Goal: Task Accomplishment & Management: Manage account settings

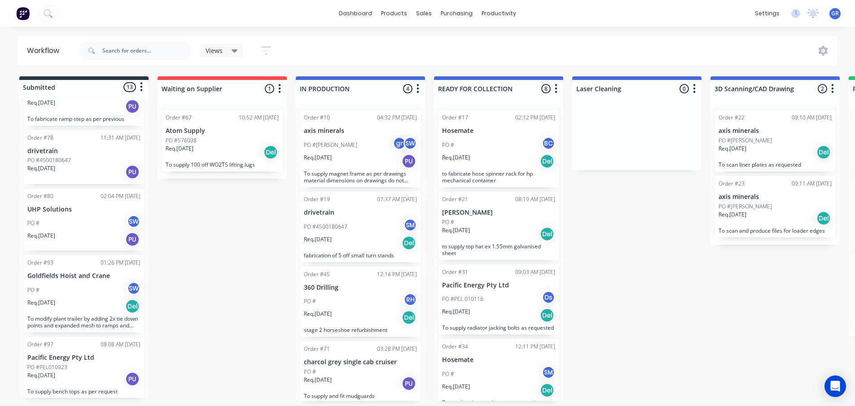
scroll to position [641, 0]
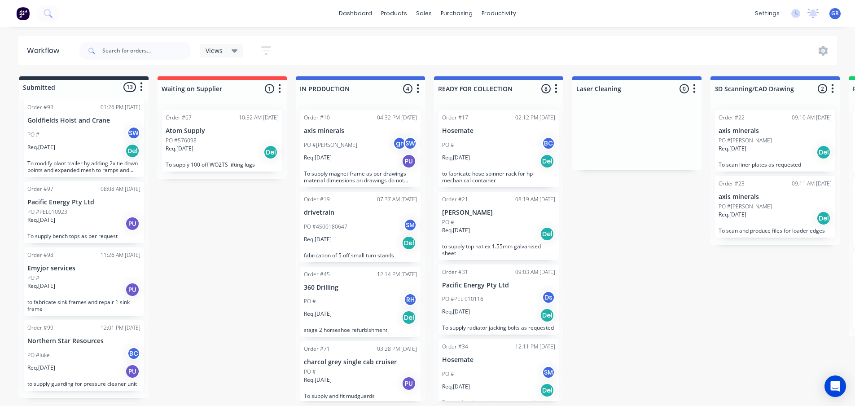
click at [229, 142] on div "PO #576098" at bounding box center [222, 140] width 113 height 8
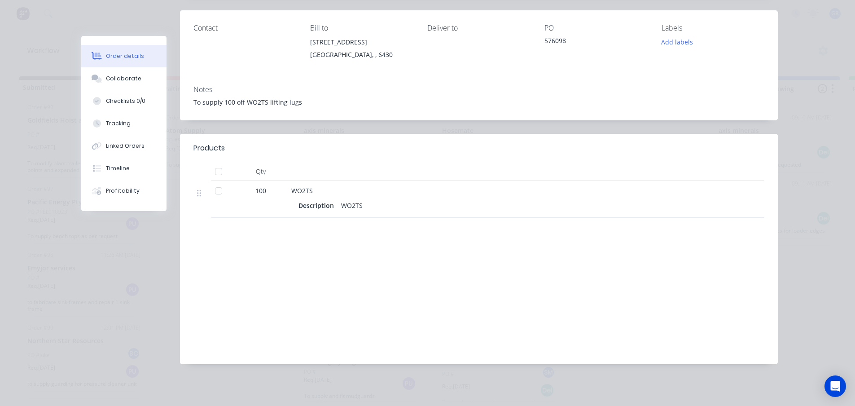
scroll to position [0, 0]
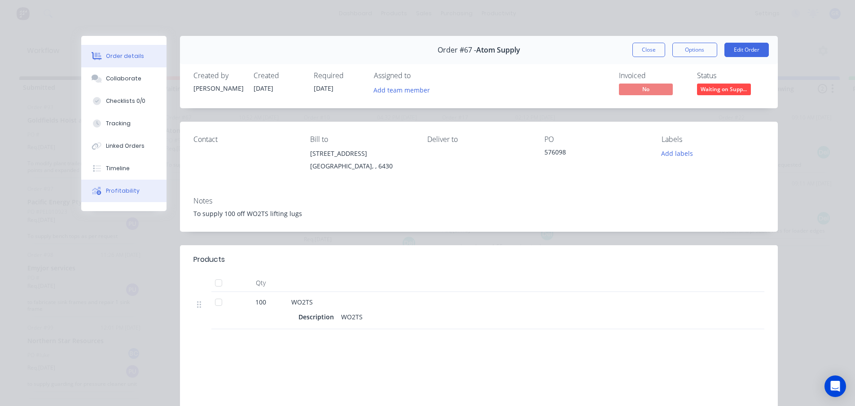
click at [108, 190] on div "Profitability" at bounding box center [123, 191] width 34 height 8
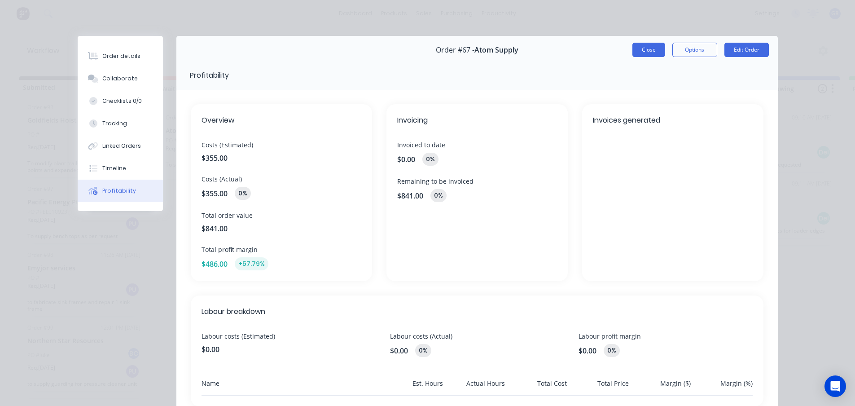
click at [652, 52] on button "Close" at bounding box center [649, 50] width 33 height 14
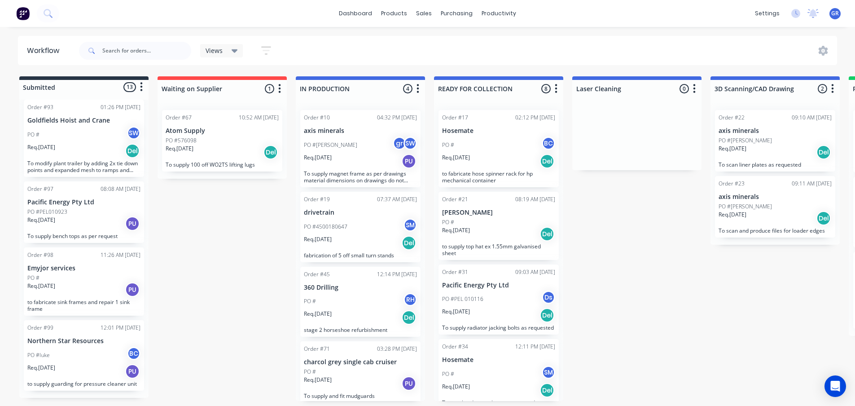
scroll to position [2, 0]
click at [481, 155] on div "Req. [DATE] Del" at bounding box center [498, 161] width 113 height 15
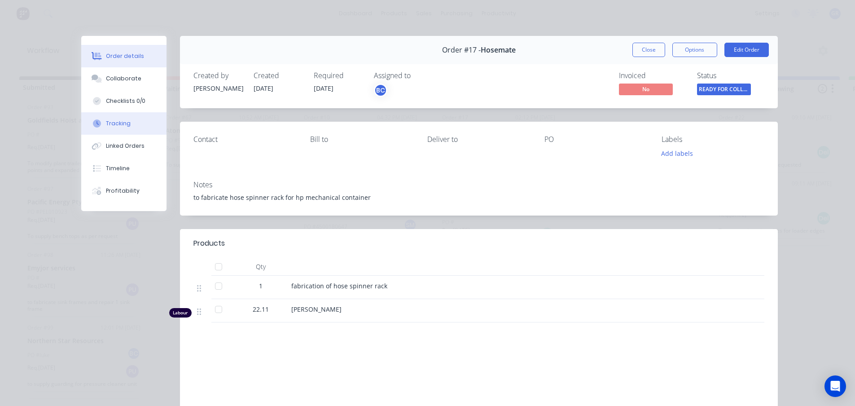
click at [112, 124] on div "Tracking" at bounding box center [118, 123] width 25 height 8
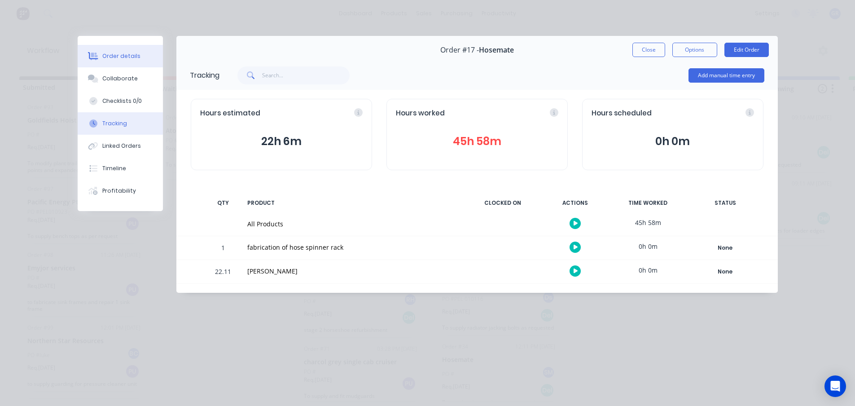
click at [122, 57] on div "Order details" at bounding box center [121, 56] width 38 height 8
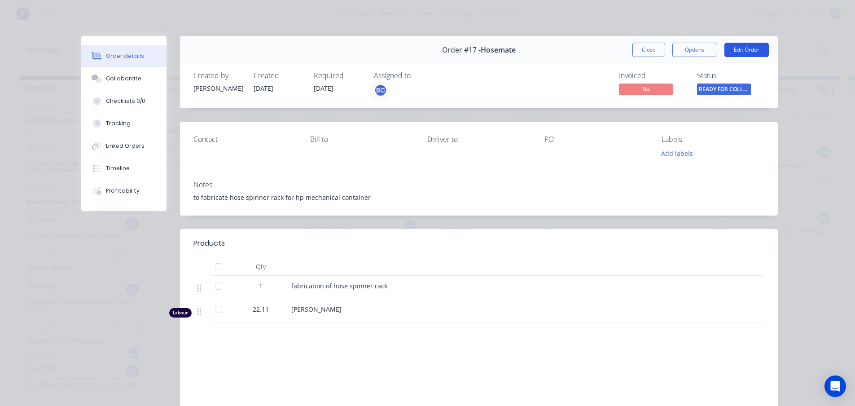
click at [746, 48] on button "Edit Order" at bounding box center [747, 50] width 44 height 14
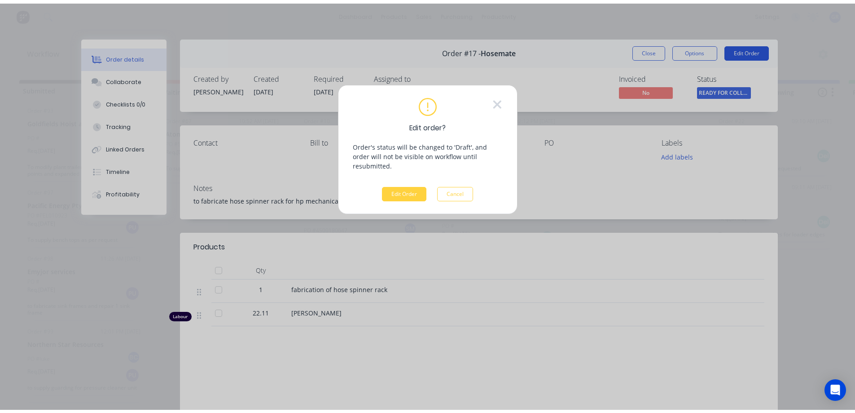
scroll to position [0, 0]
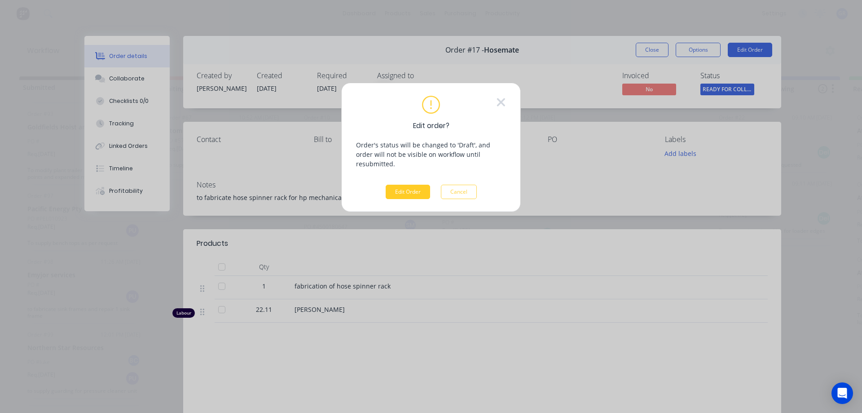
click at [400, 185] on button "Edit Order" at bounding box center [408, 192] width 44 height 14
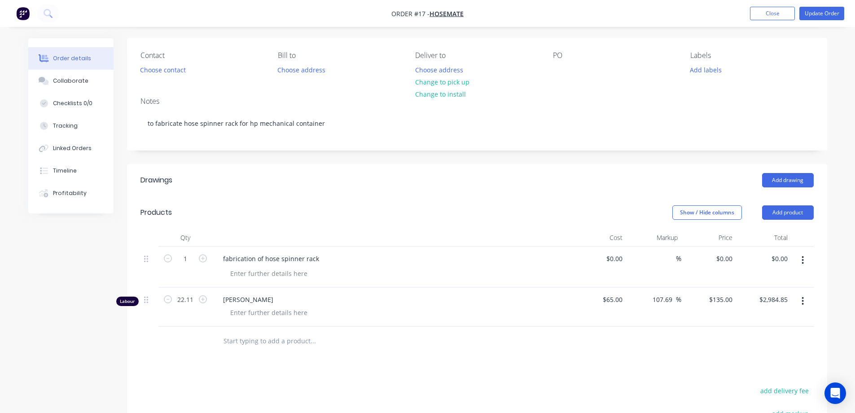
scroll to position [54, 0]
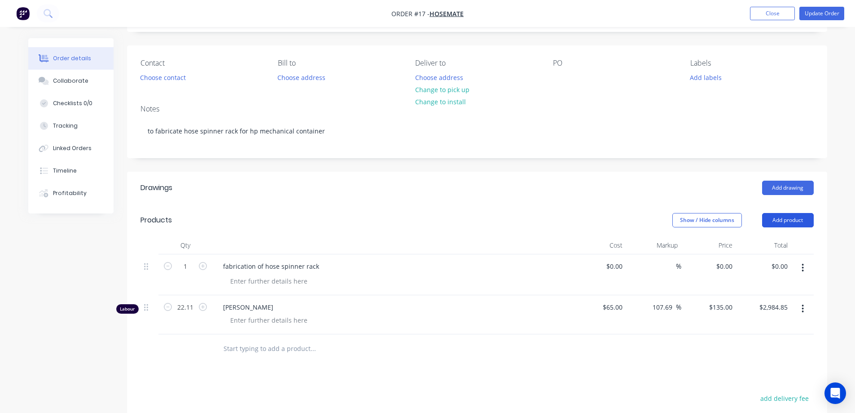
click at [782, 222] on button "Add product" at bounding box center [788, 220] width 52 height 14
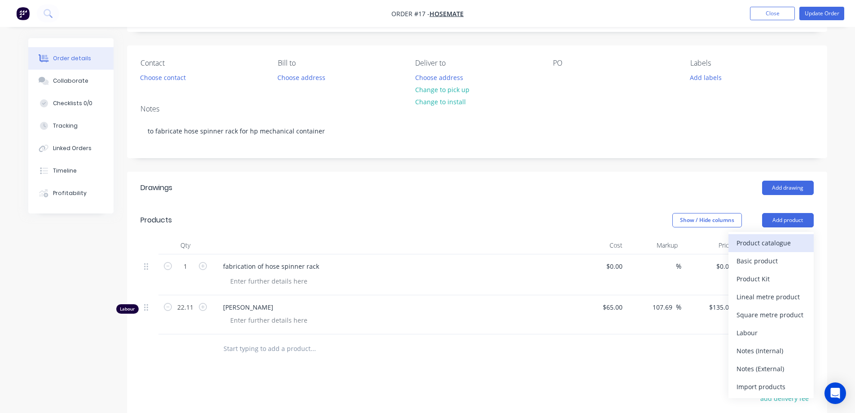
click at [747, 245] on div "Product catalogue" at bounding box center [771, 242] width 69 height 13
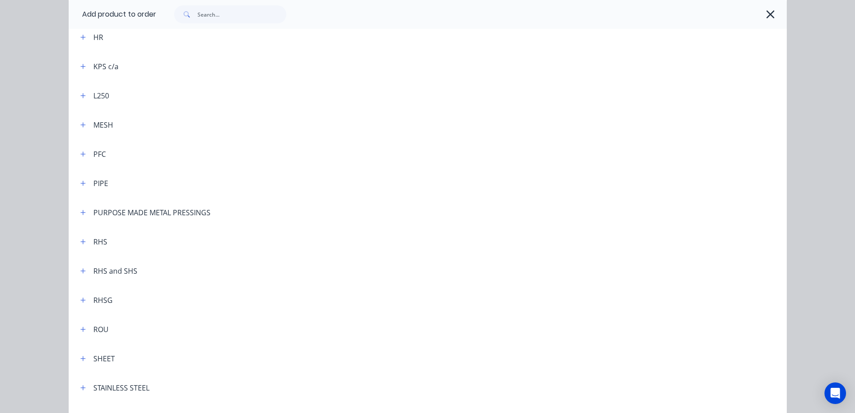
scroll to position [449, 0]
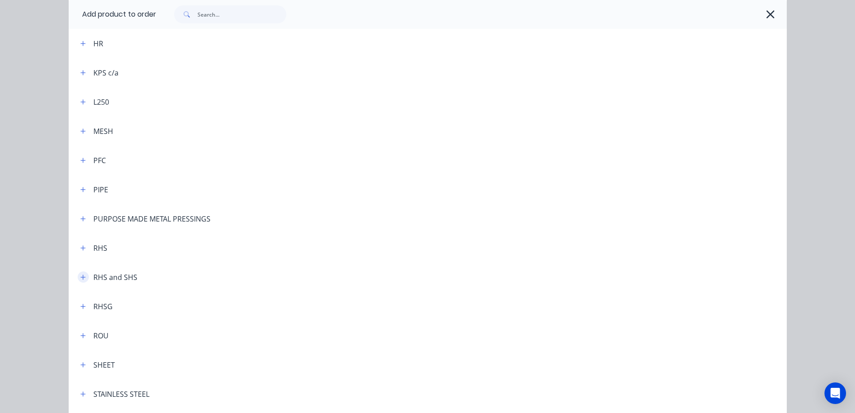
click at [80, 277] on icon "button" at bounding box center [82, 277] width 5 height 6
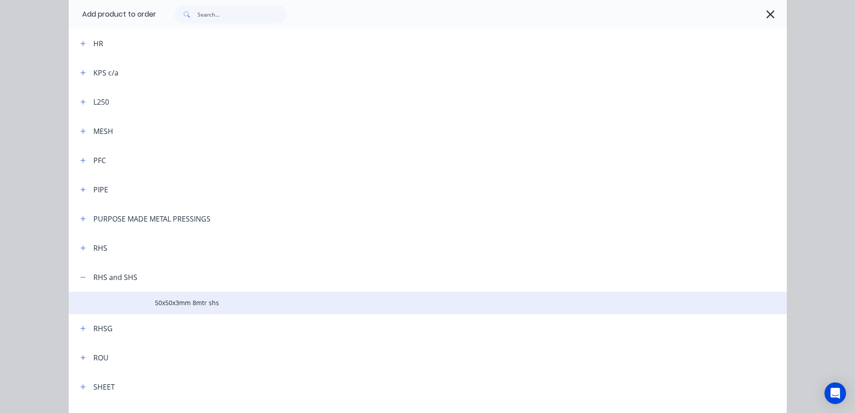
click at [172, 304] on span "50x50x3mm 8mtr shs" at bounding box center [408, 302] width 506 height 9
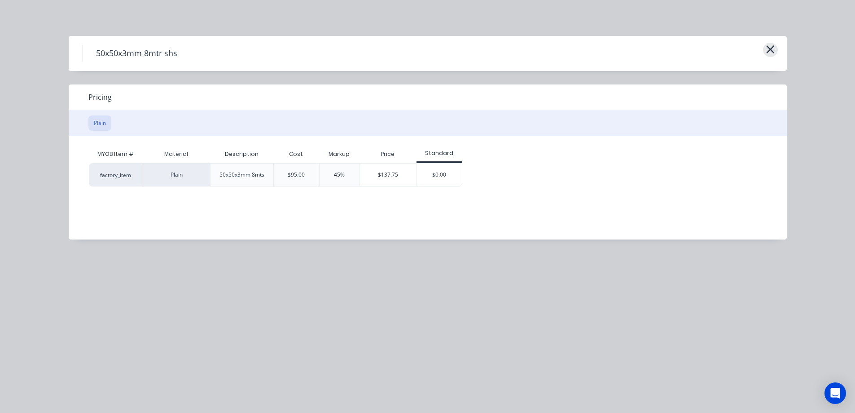
click at [772, 48] on icon "button" at bounding box center [770, 49] width 8 height 8
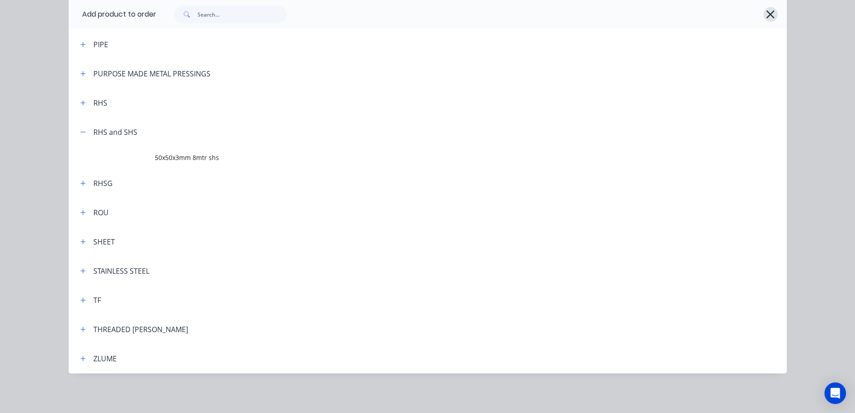
click at [772, 16] on button "button" at bounding box center [771, 14] width 14 height 14
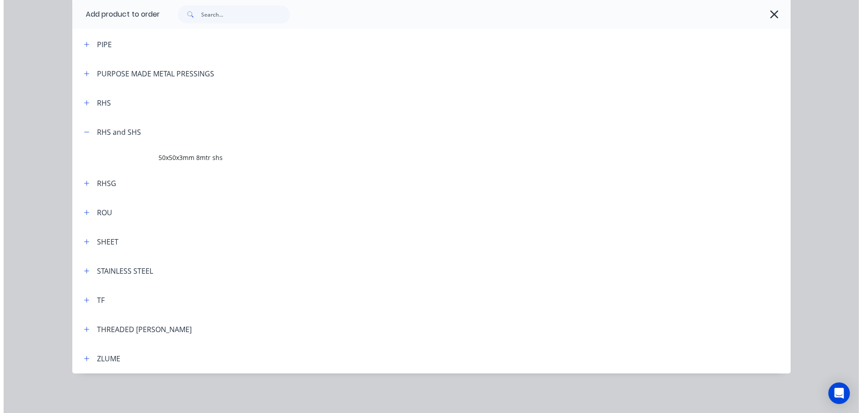
scroll to position [0, 0]
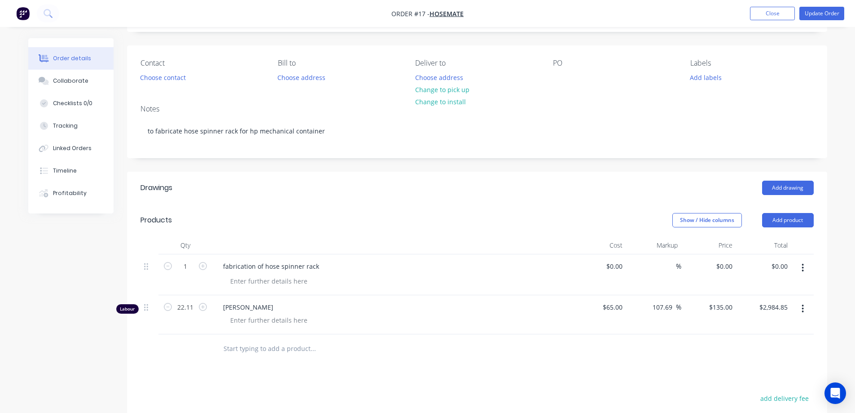
click at [54, 238] on div "Created by [PERSON_NAME] Created [DATE] Required [DATE] Assigned to [GEOGRAPHIC…" at bounding box center [427, 288] width 799 height 608
click at [773, 14] on button "Close" at bounding box center [772, 13] width 45 height 13
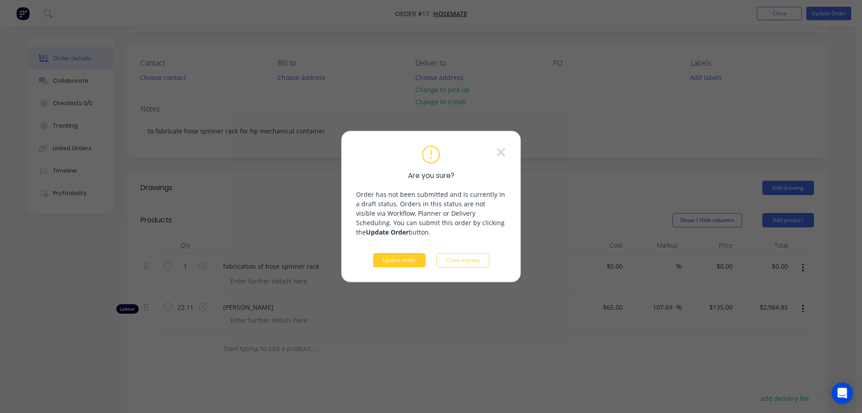
click at [402, 264] on button "Update order" at bounding box center [399, 260] width 53 height 14
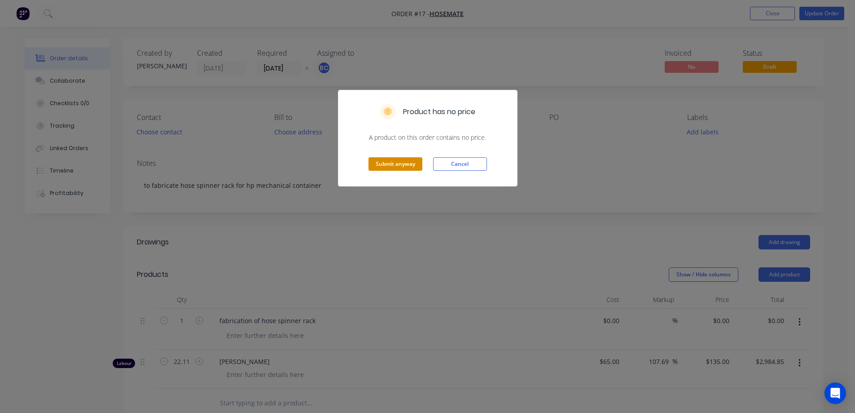
click at [387, 160] on button "Submit anyway" at bounding box center [396, 163] width 54 height 13
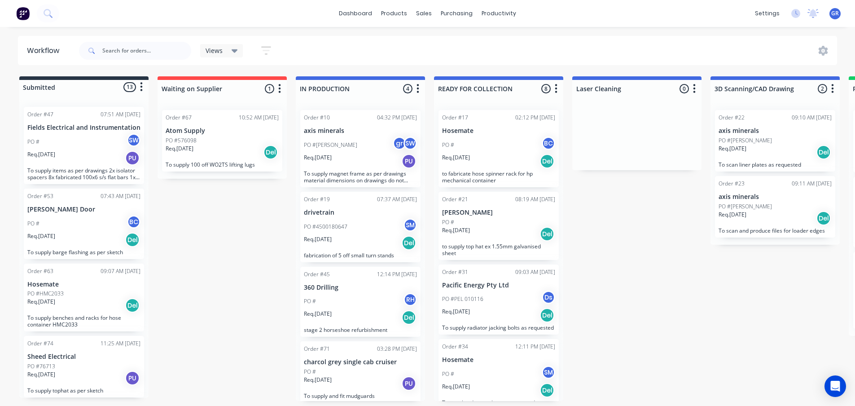
click at [216, 185] on div "Submitted 13 Status colour #273444 hex #273444 Save Cancel Summaries Total orde…" at bounding box center [611, 238] width 1237 height 325
click at [203, 217] on div "Submitted 13 Status colour #273444 hex #273444 Save Cancel Summaries Total orde…" at bounding box center [611, 238] width 1237 height 325
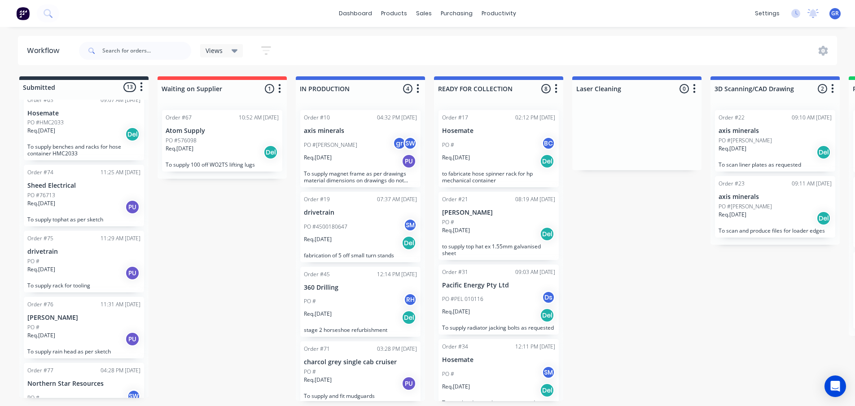
scroll to position [180, 0]
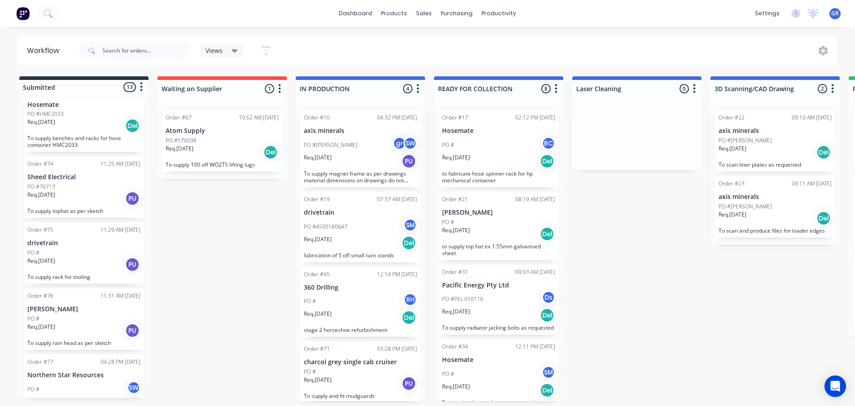
click at [67, 256] on div "PO #" at bounding box center [83, 253] width 113 height 8
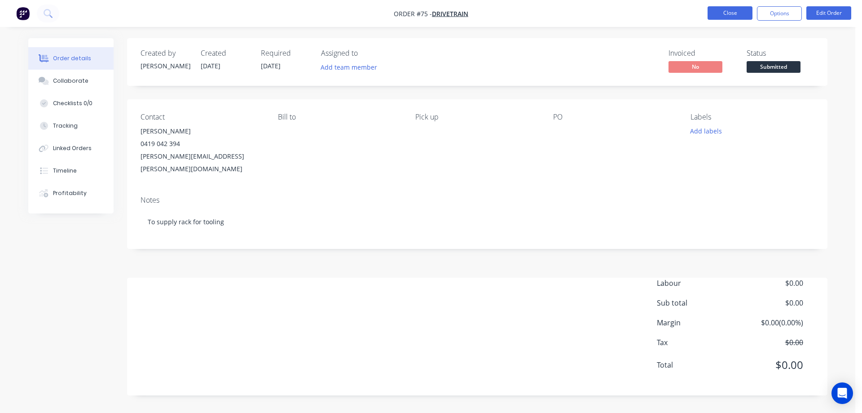
click at [735, 16] on button "Close" at bounding box center [730, 12] width 45 height 13
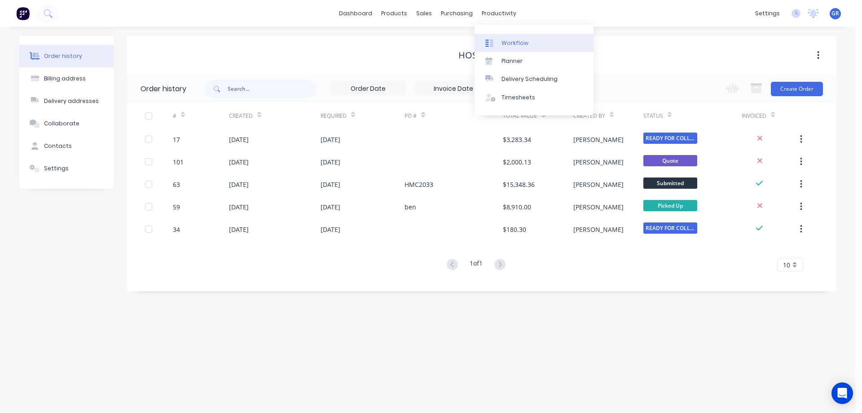
click at [511, 46] on div "Workflow" at bounding box center [515, 43] width 27 height 8
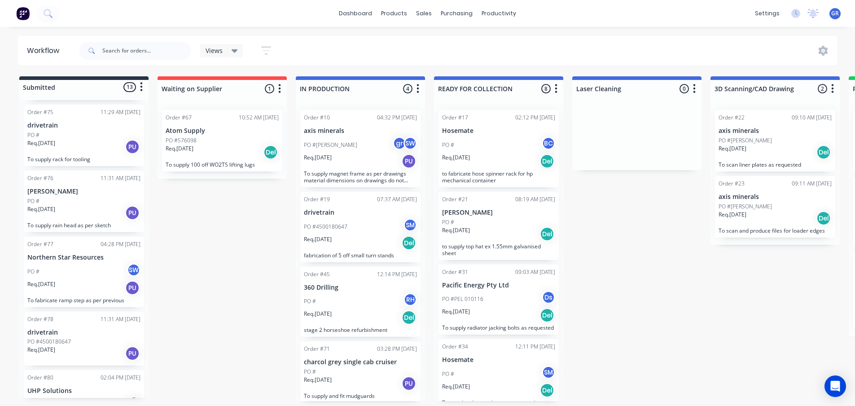
scroll to position [314, 0]
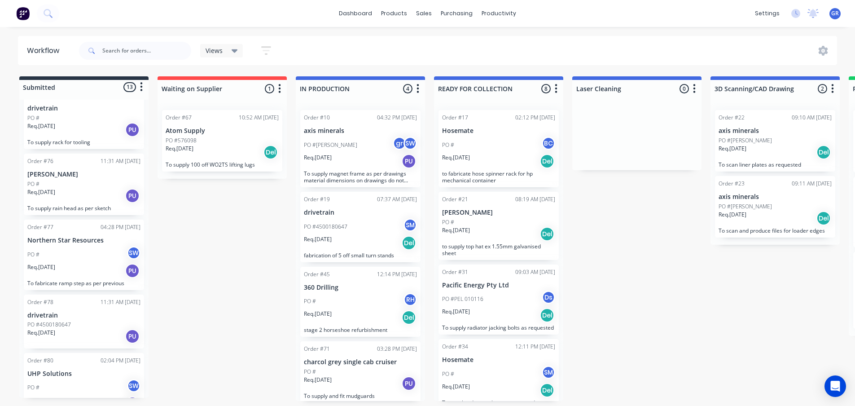
click at [78, 329] on div "PO #4500180647" at bounding box center [83, 325] width 113 height 8
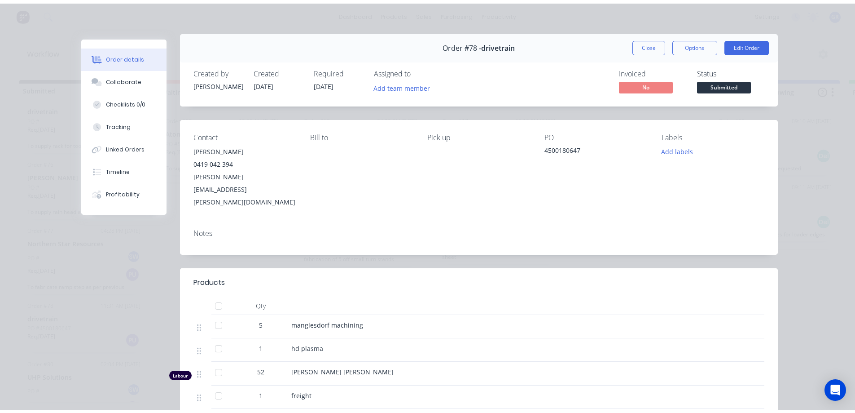
scroll to position [0, 0]
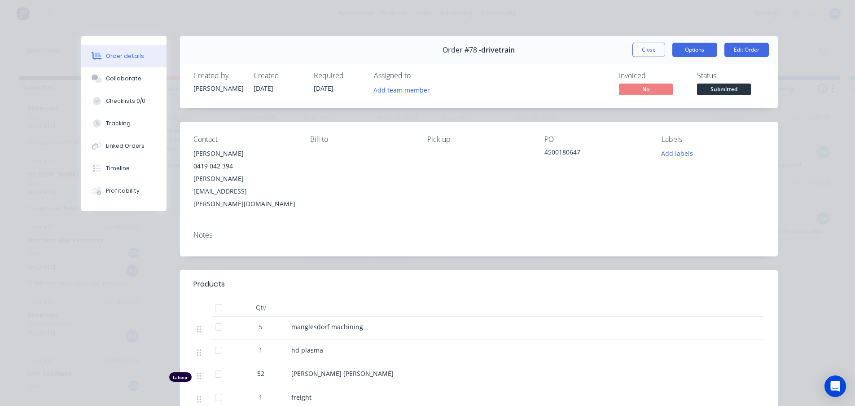
click at [680, 48] on button "Options" at bounding box center [695, 50] width 45 height 14
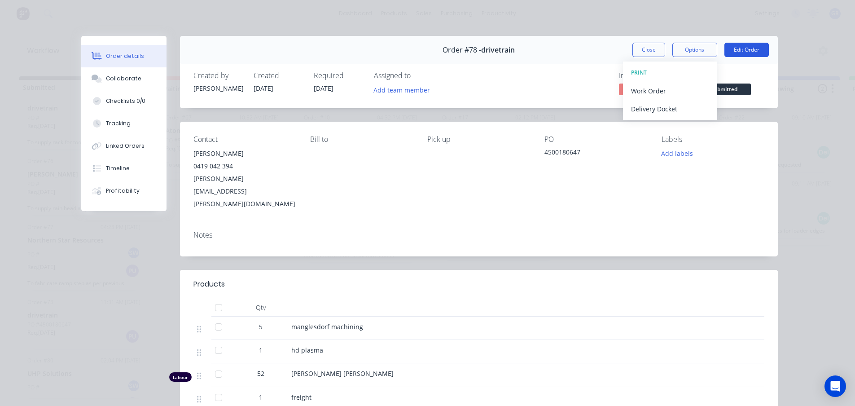
click at [736, 51] on button "Edit Order" at bounding box center [747, 50] width 44 height 14
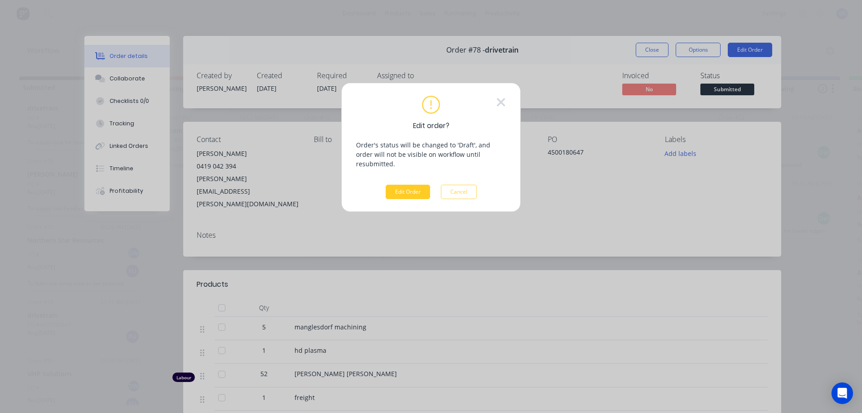
click at [418, 185] on button "Edit Order" at bounding box center [408, 192] width 44 height 14
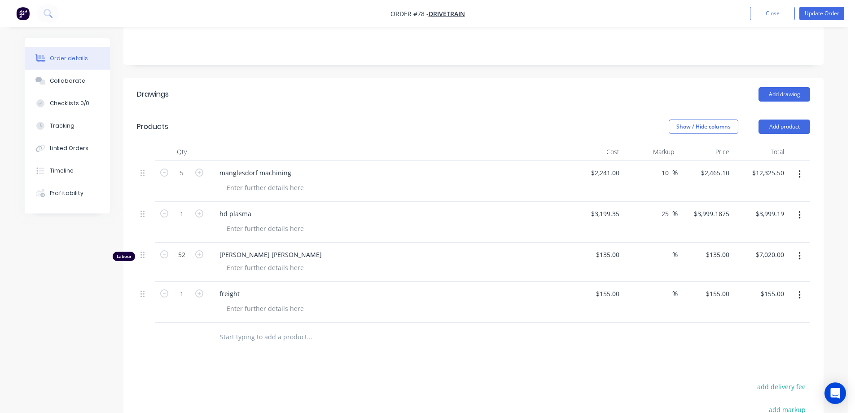
scroll to position [224, 0]
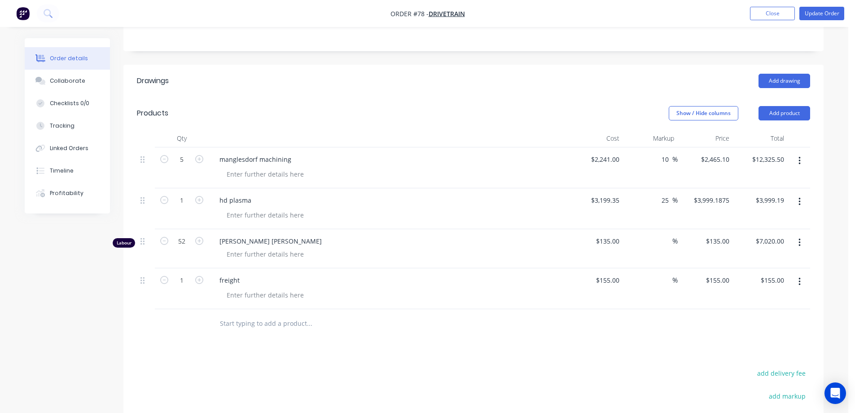
click at [339, 97] on header "Products Show / Hide columns Add product" at bounding box center [473, 113] width 700 height 32
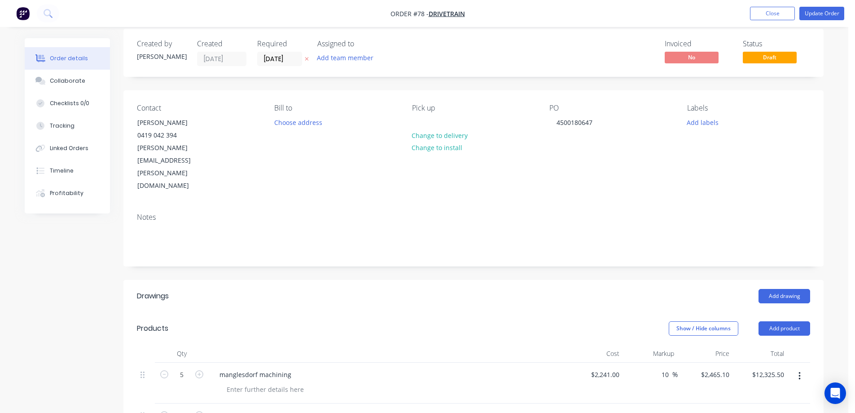
scroll to position [0, 0]
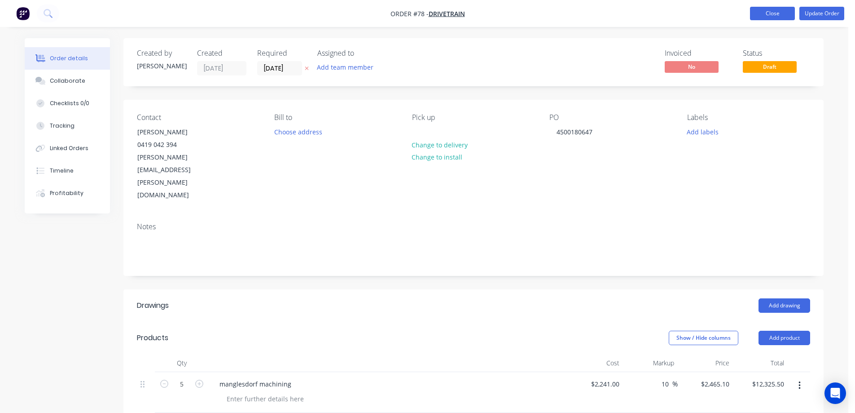
click at [770, 10] on button "Close" at bounding box center [772, 13] width 45 height 13
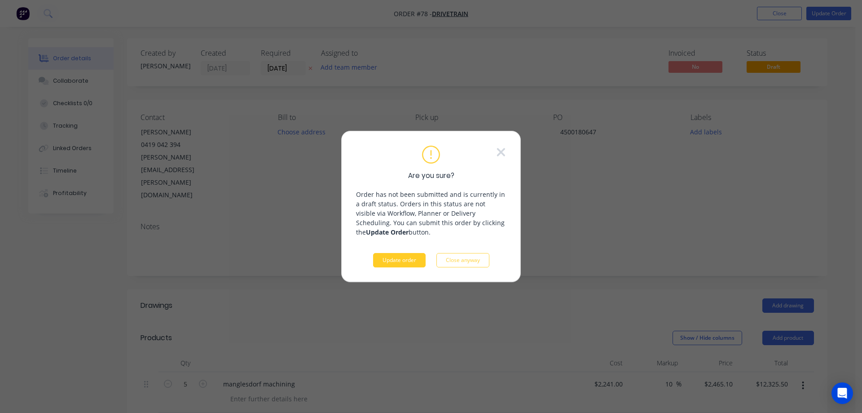
click at [395, 262] on button "Update order" at bounding box center [399, 260] width 53 height 14
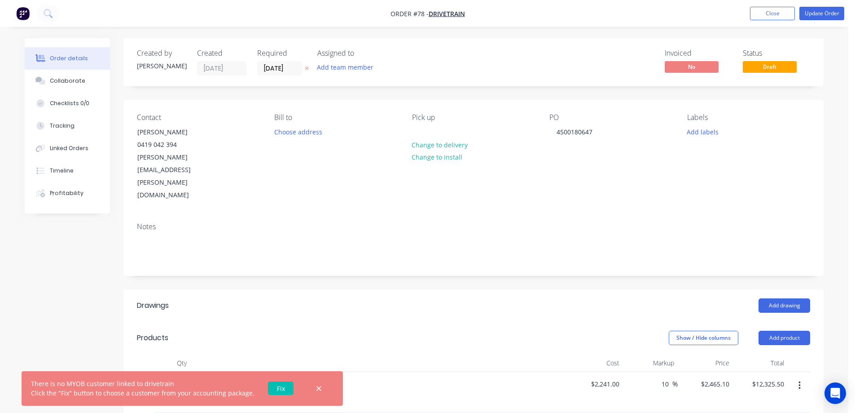
click at [275, 387] on link "Fix" at bounding box center [281, 387] width 26 height 13
